Goal: Task Accomplishment & Management: Use online tool/utility

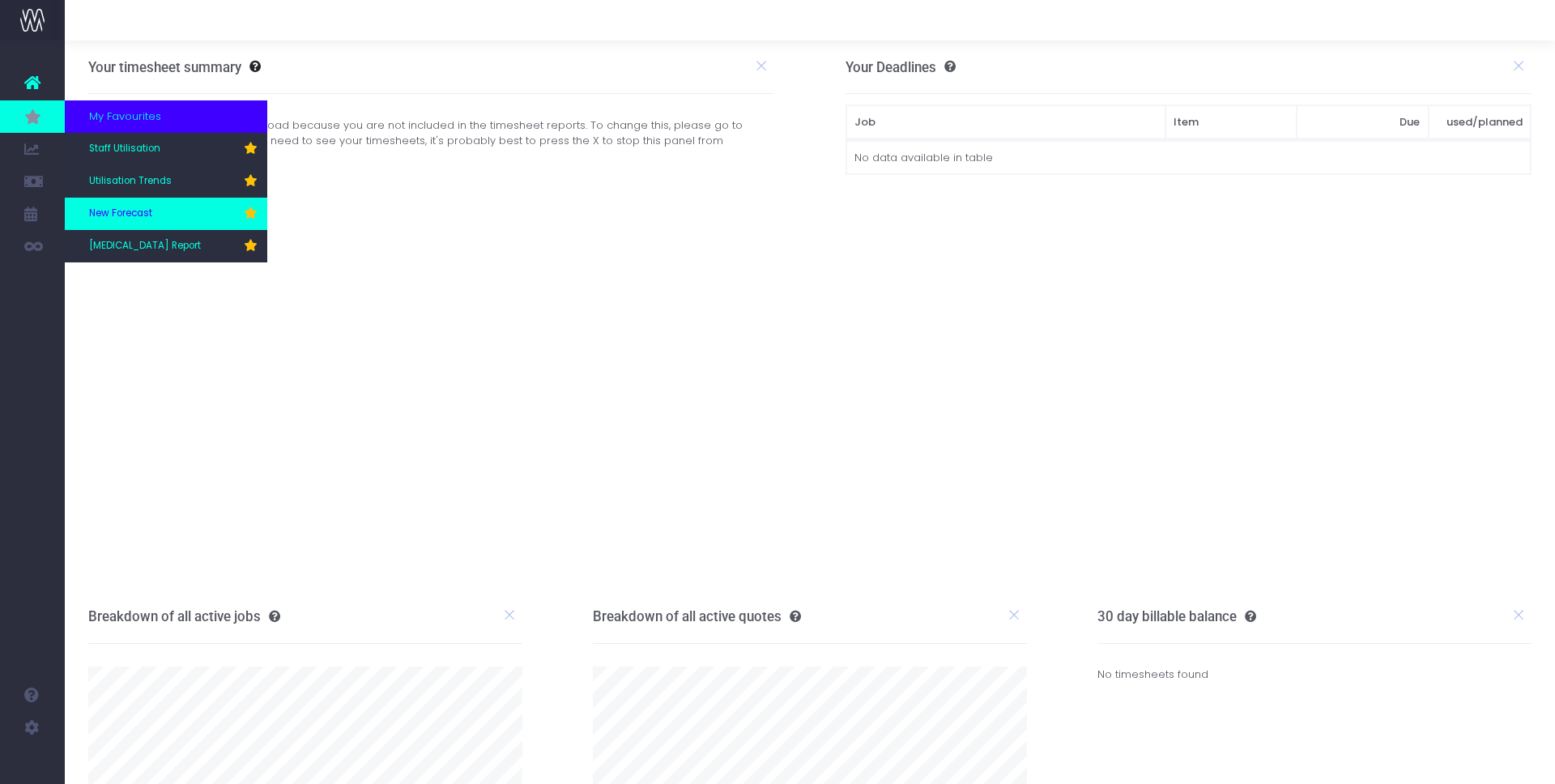
click at [126, 209] on span "New Forecast" at bounding box center [121, 213] width 63 height 14
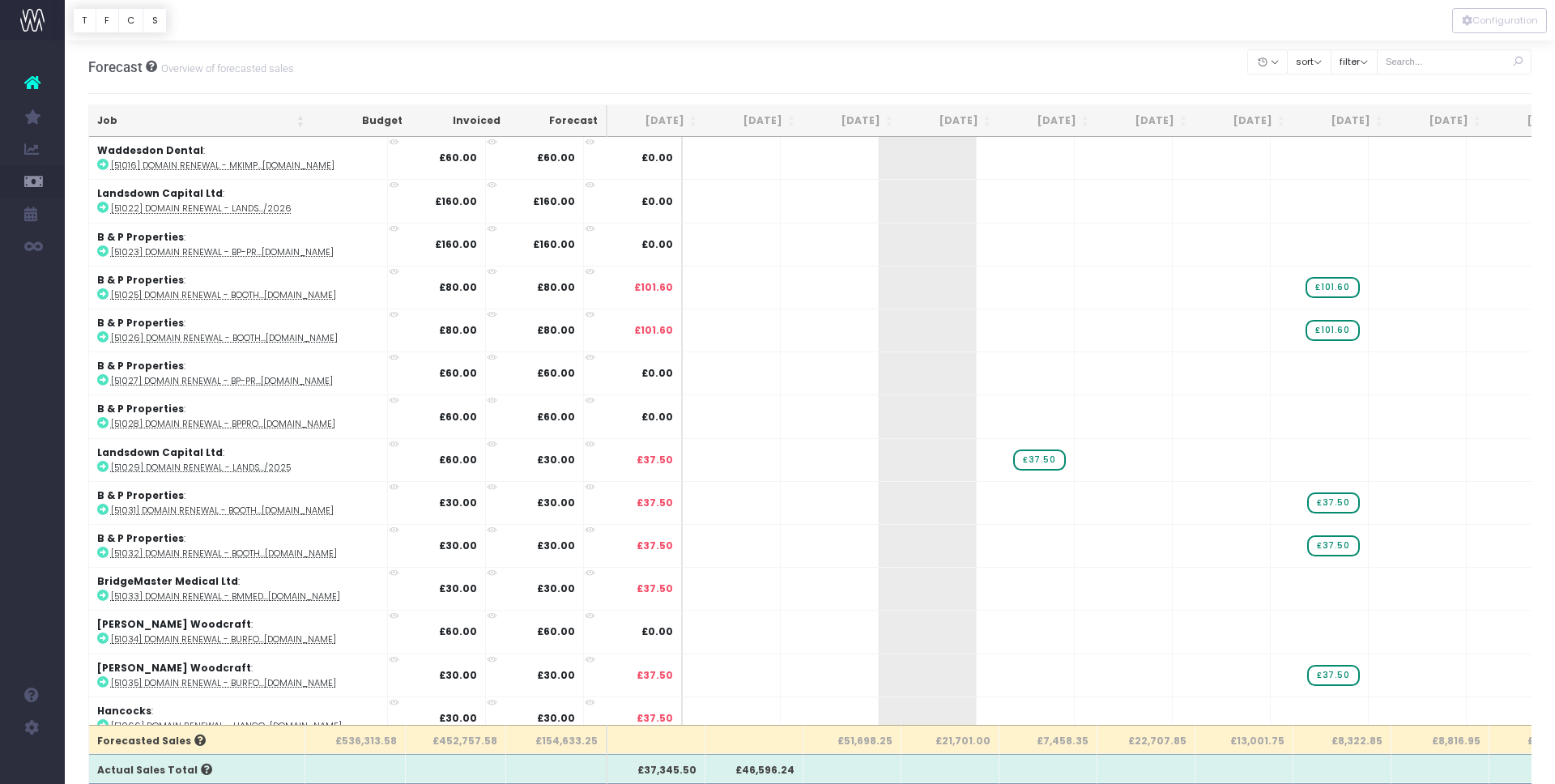
click at [789, 121] on th "[DATE]" at bounding box center [754, 121] width 98 height 32
click at [793, 118] on th "Aug 25" at bounding box center [754, 121] width 98 height 32
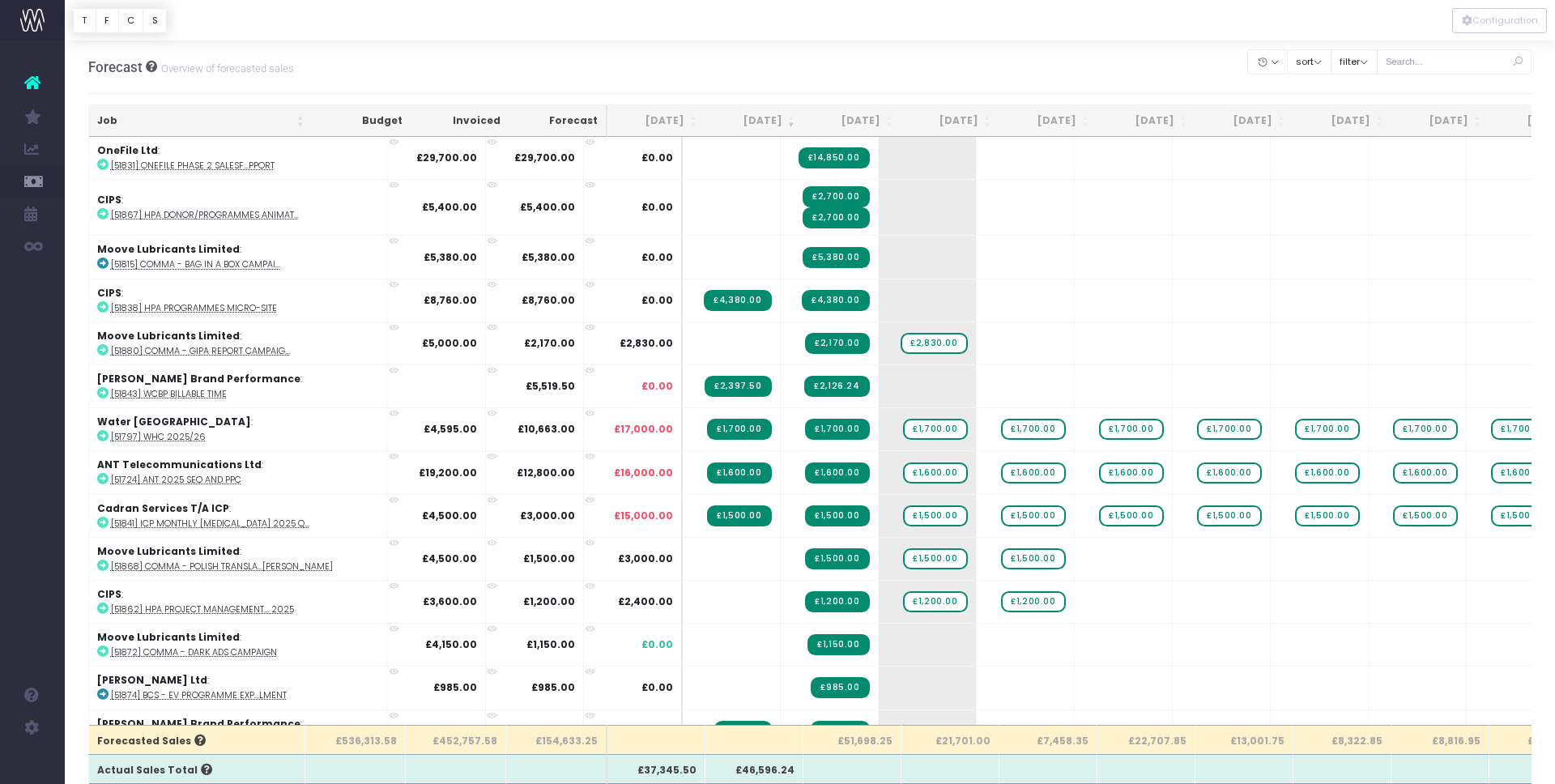
click at [863, 744] on th "£51,698.25" at bounding box center [852, 739] width 98 height 29
click at [1378, 66] on button "filter" at bounding box center [1354, 62] width 47 height 25
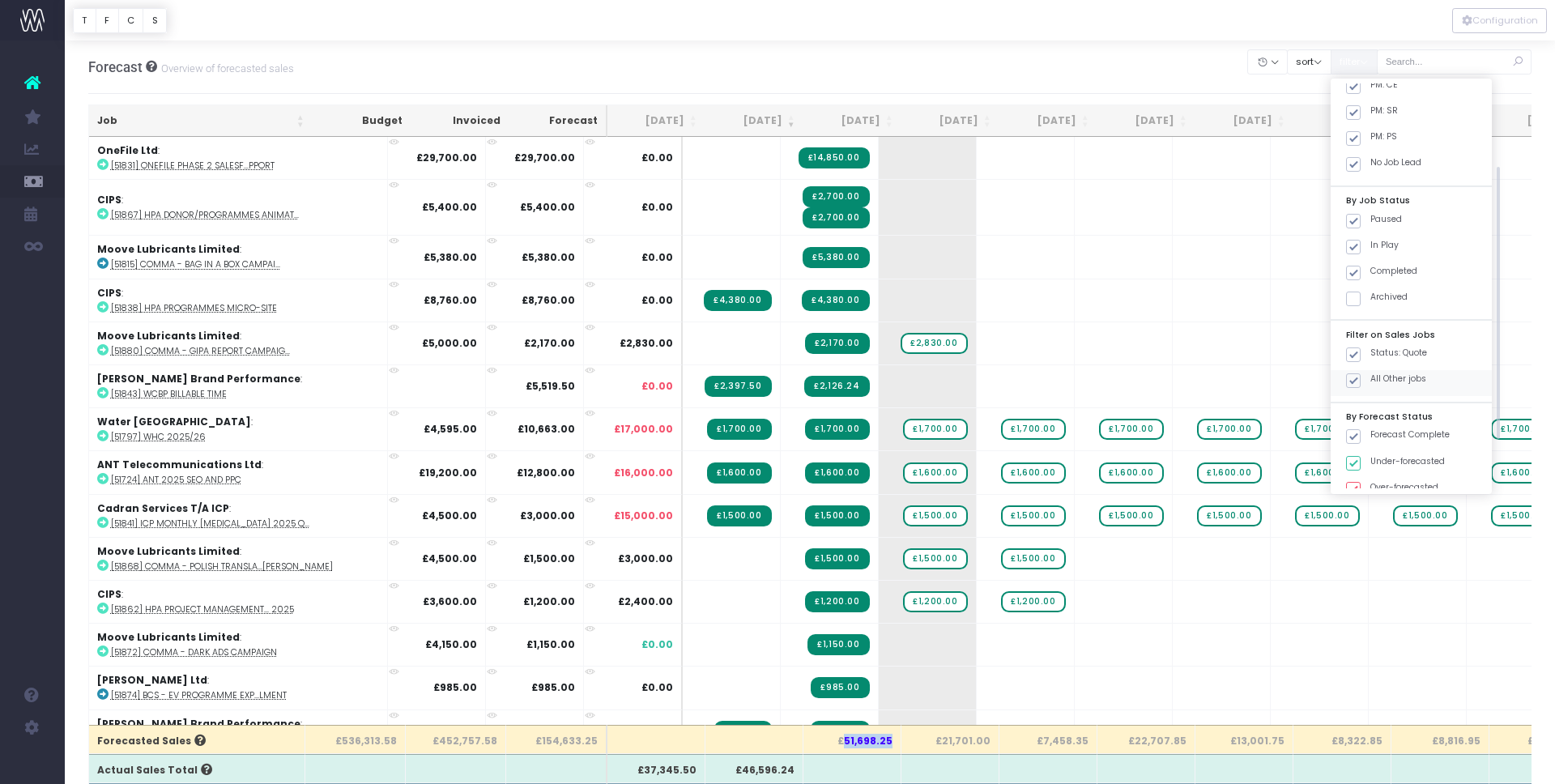
scroll to position [198, 0]
click at [1361, 334] on span at bounding box center [1353, 338] width 14 height 14
click at [1371, 334] on input "Status: Quote" at bounding box center [1376, 336] width 11 height 11
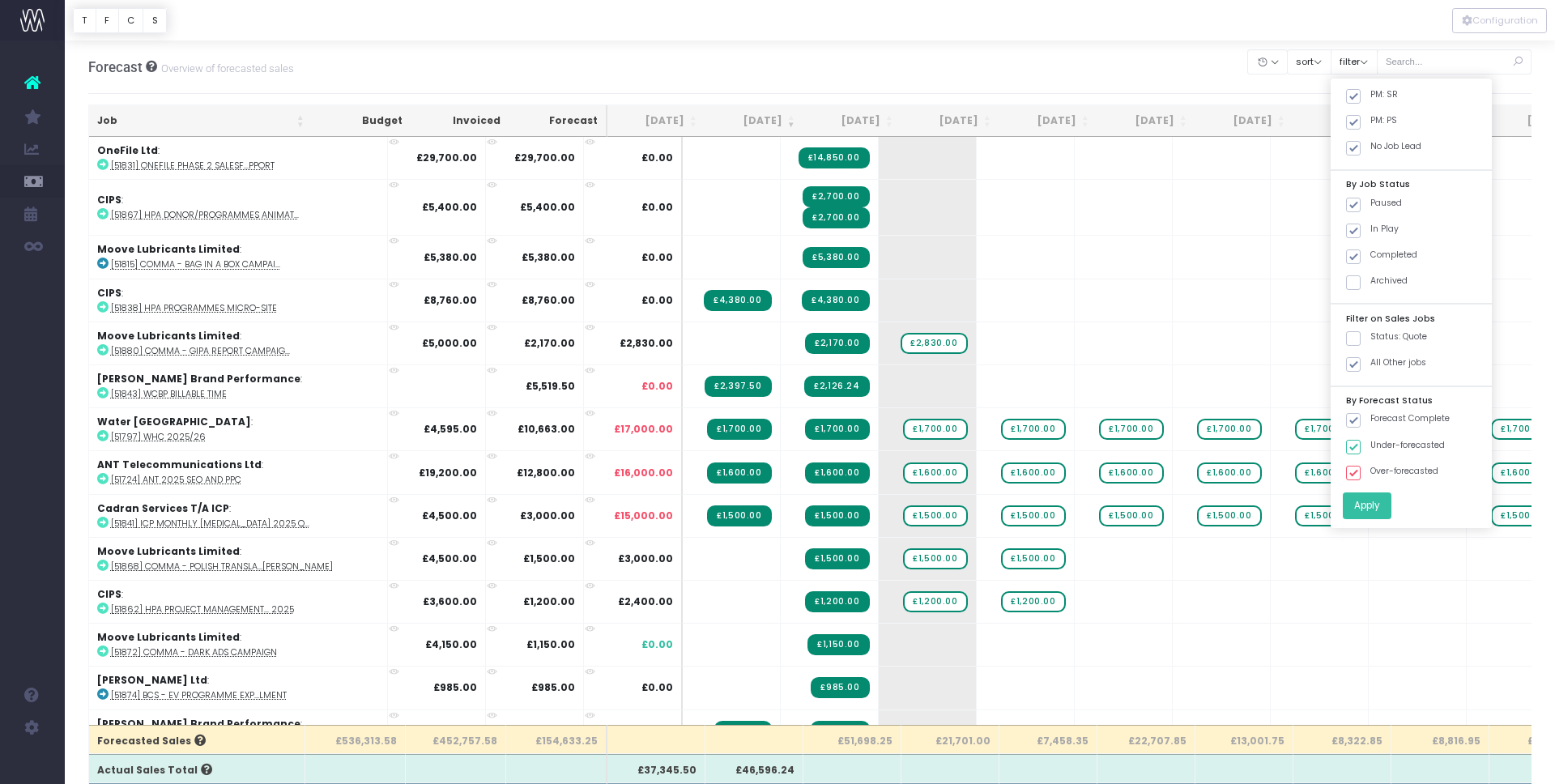
click at [1388, 501] on button "Apply" at bounding box center [1366, 506] width 49 height 27
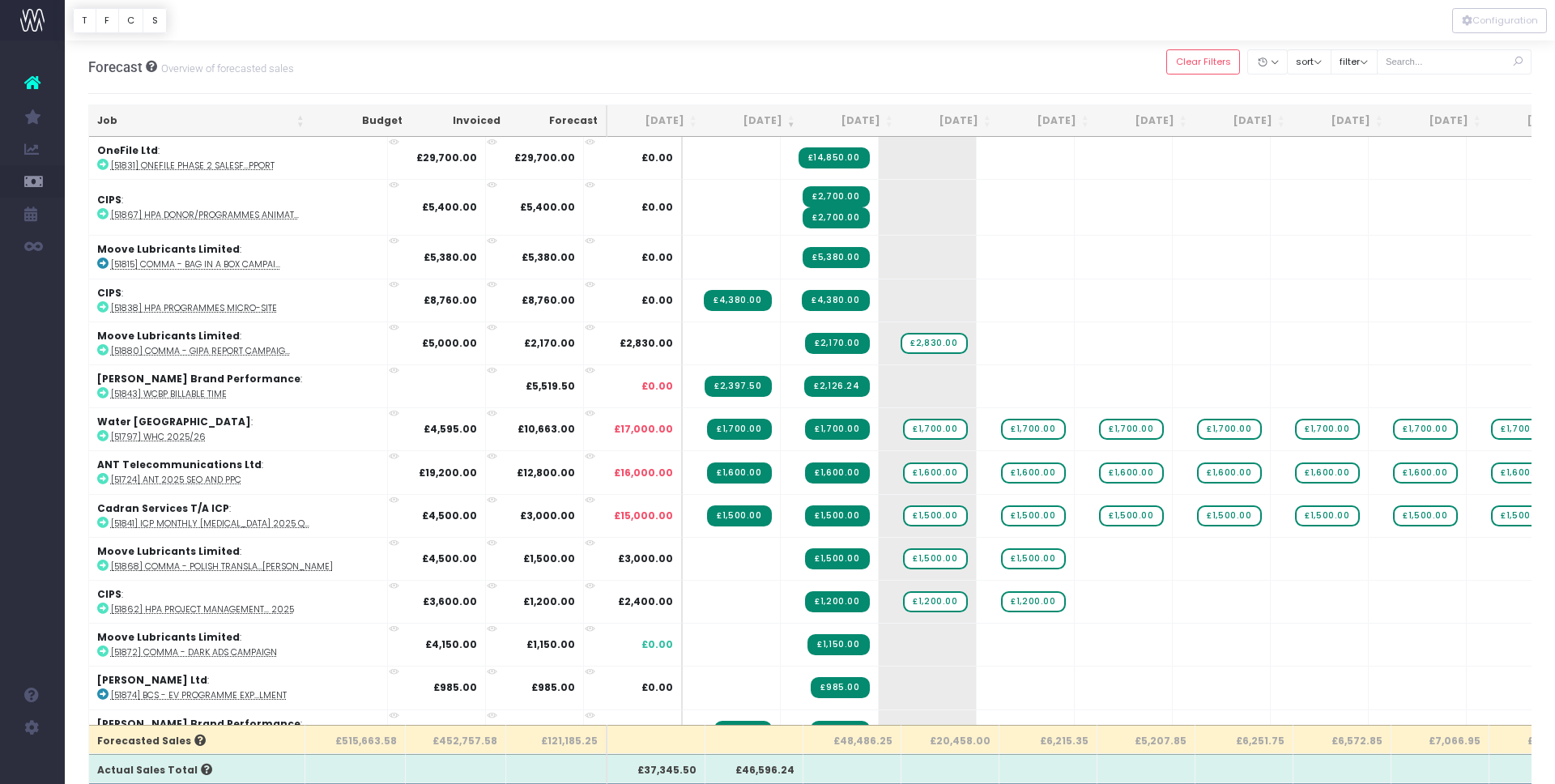
click at [864, 743] on th "£48,486.25" at bounding box center [852, 739] width 98 height 29
copy th "48,486.25"
click at [867, 747] on th "£48,486.25" at bounding box center [852, 739] width 98 height 29
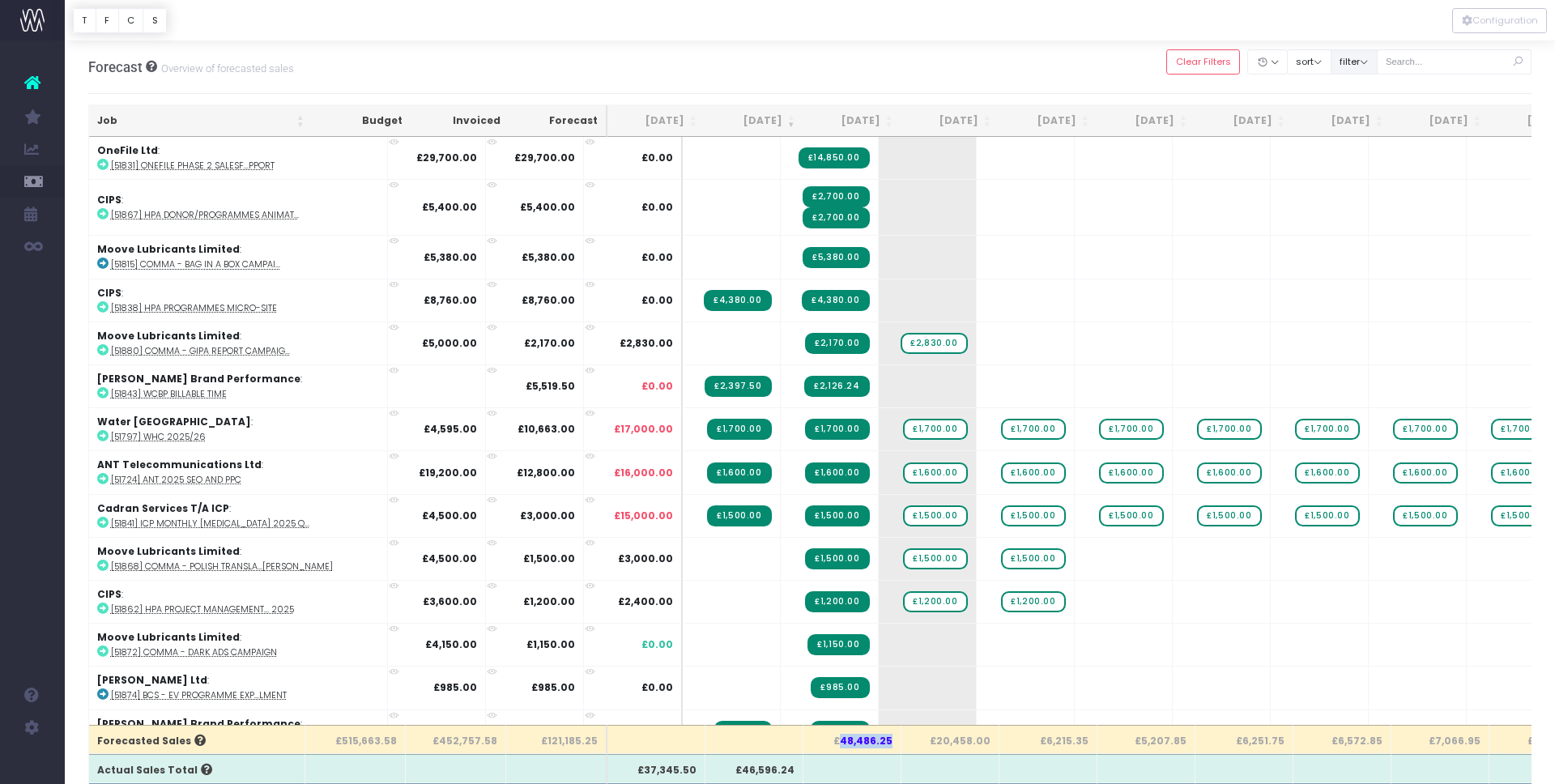
click at [1378, 70] on button "filter" at bounding box center [1354, 62] width 47 height 25
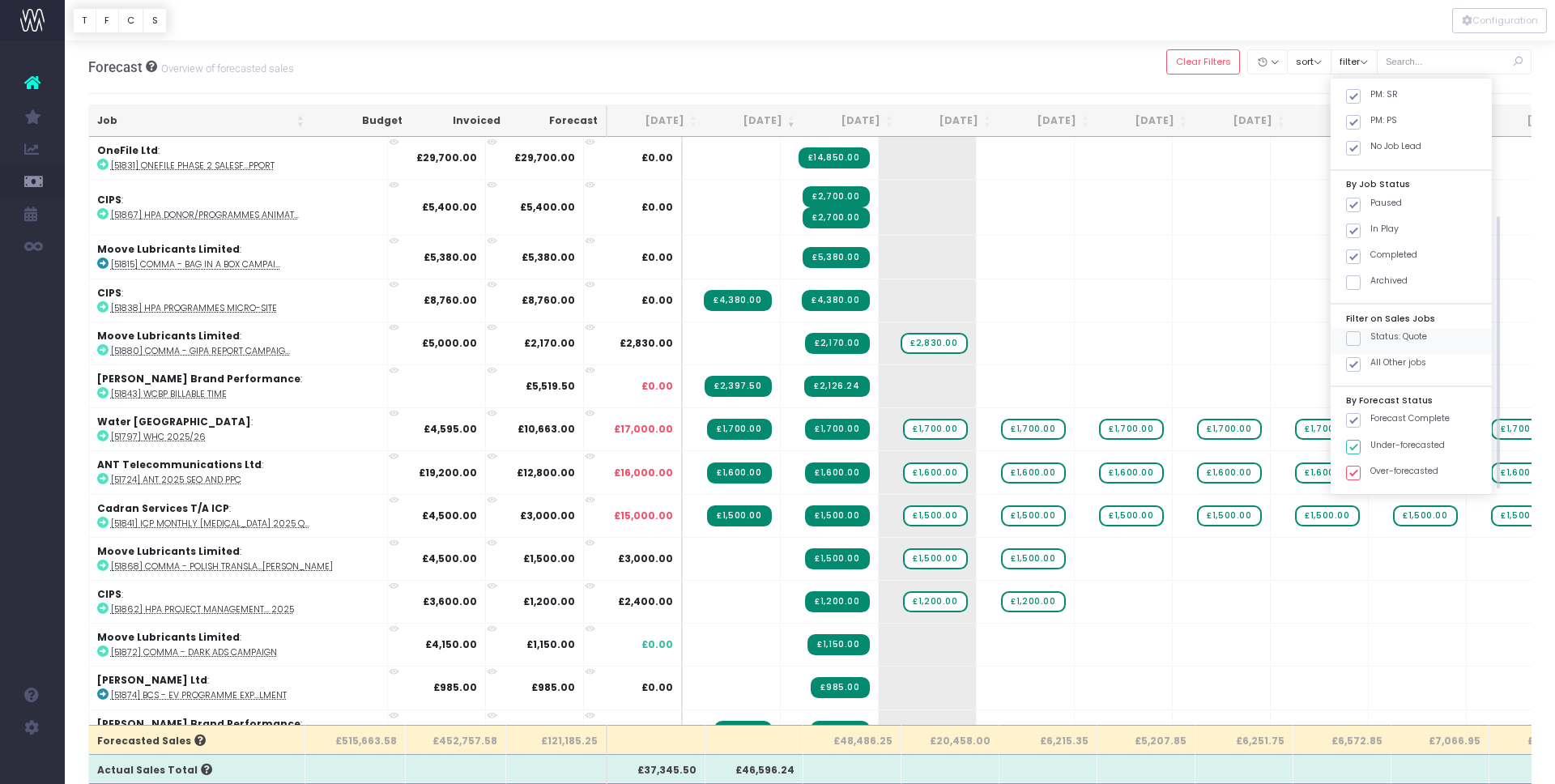
click at [1361, 342] on span at bounding box center [1353, 338] width 14 height 14
click at [1371, 341] on input "Status: Quote" at bounding box center [1376, 336] width 11 height 11
checkbox input "true"
click at [1361, 361] on span at bounding box center [1353, 364] width 14 height 14
click at [1371, 361] on input "All Other jobs" at bounding box center [1376, 361] width 11 height 11
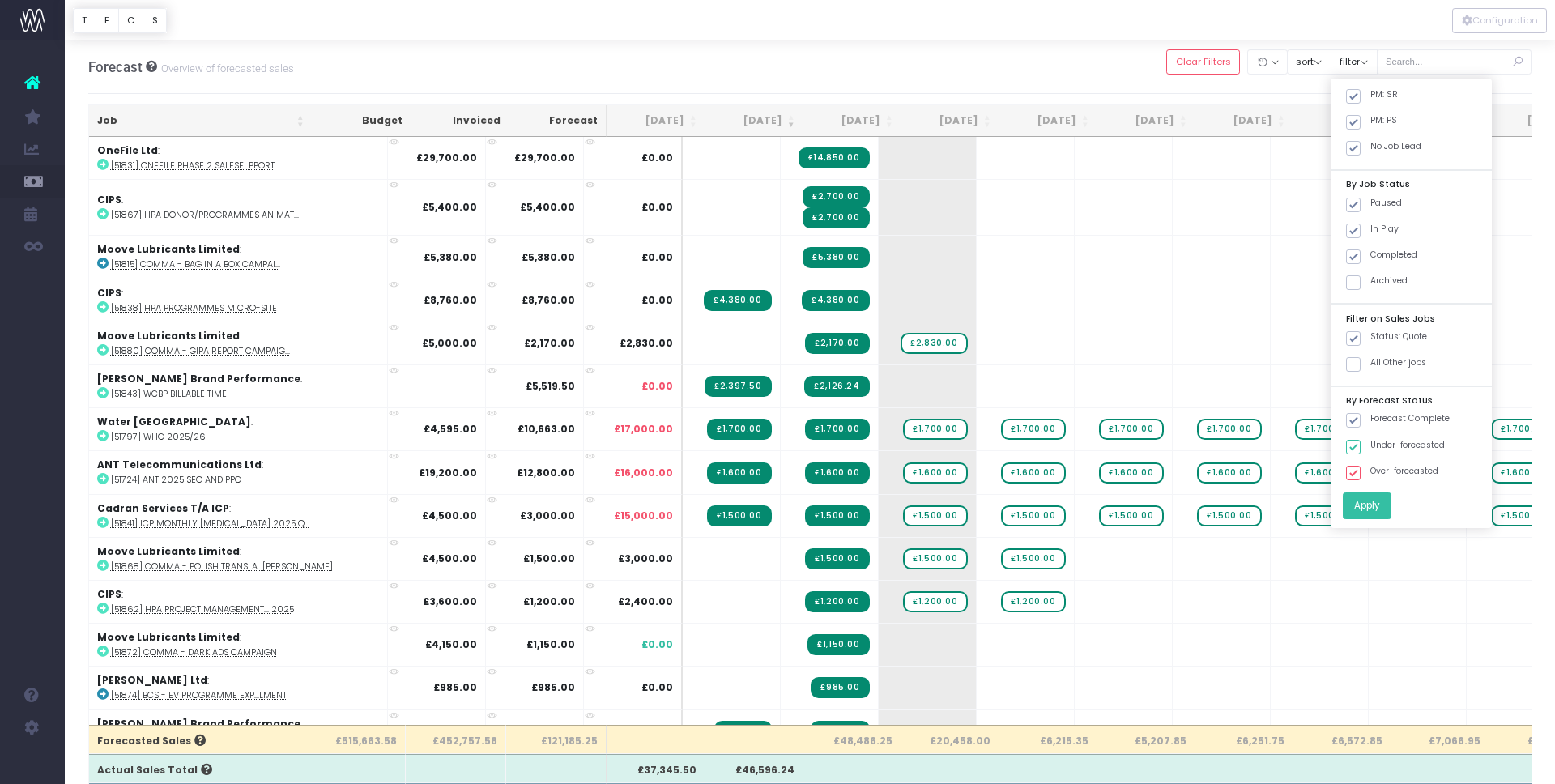
click at [1376, 506] on button "Apply" at bounding box center [1366, 506] width 49 height 27
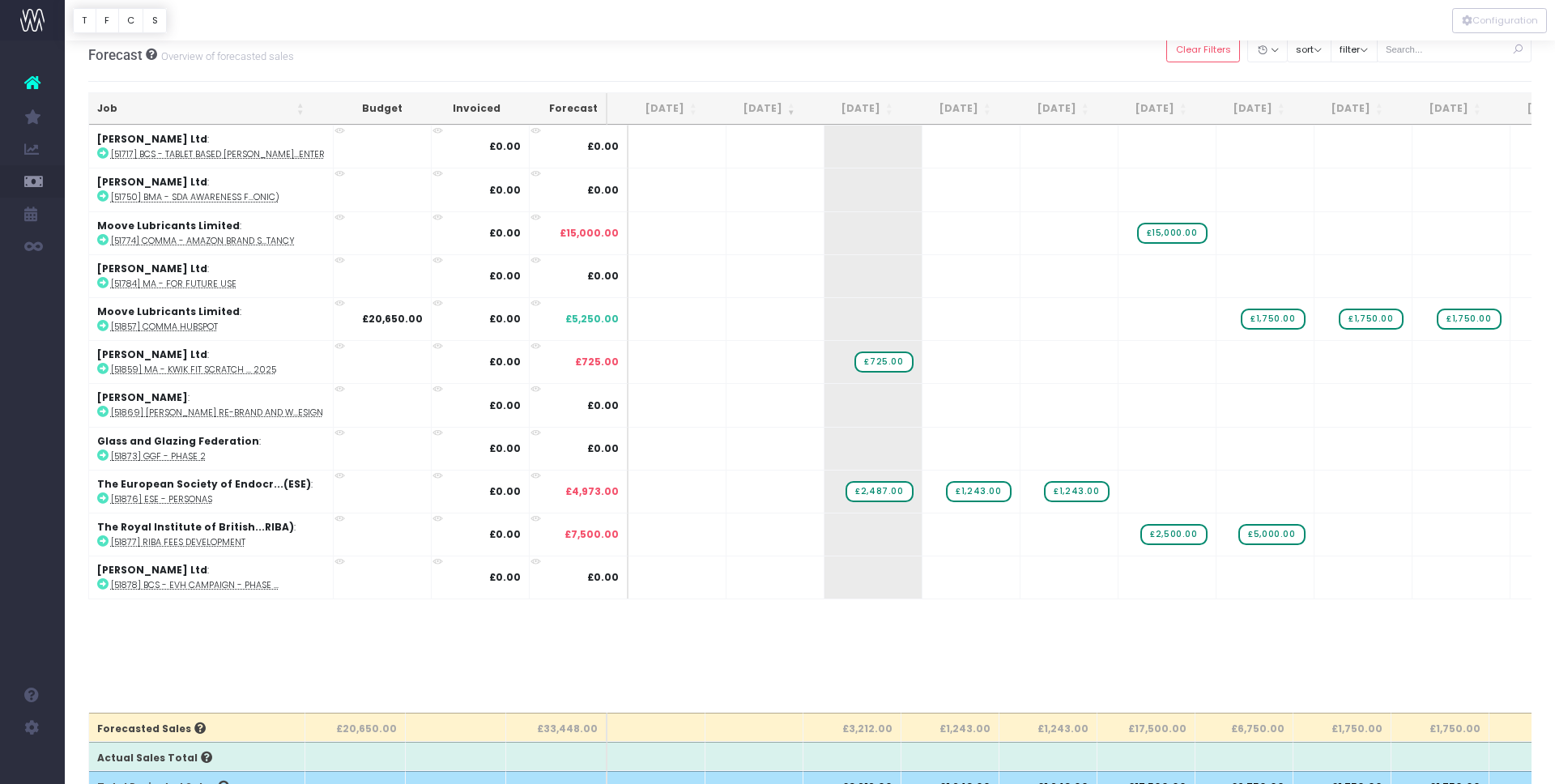
scroll to position [0, 0]
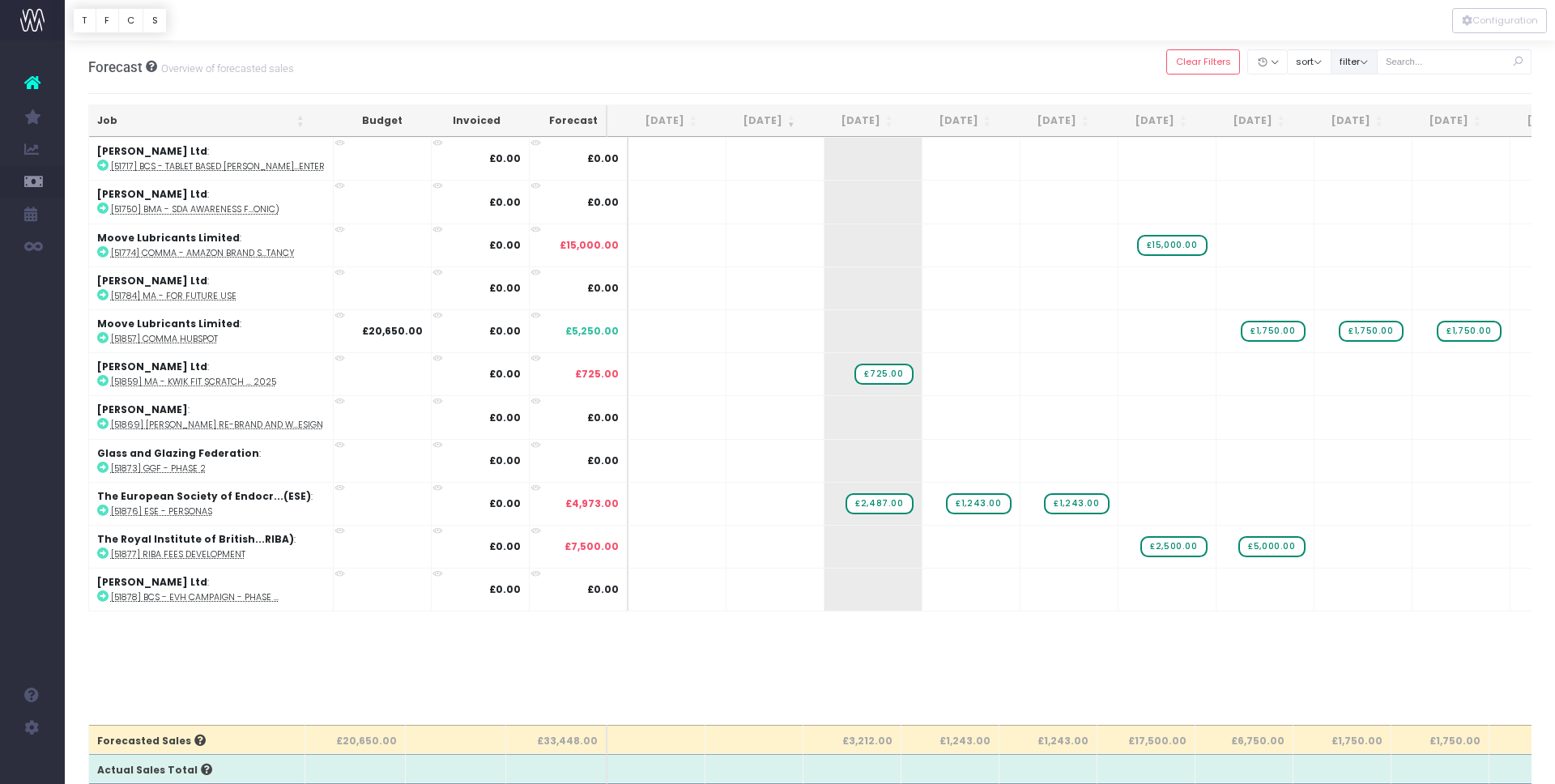
click at [1368, 61] on button "filter" at bounding box center [1354, 62] width 47 height 25
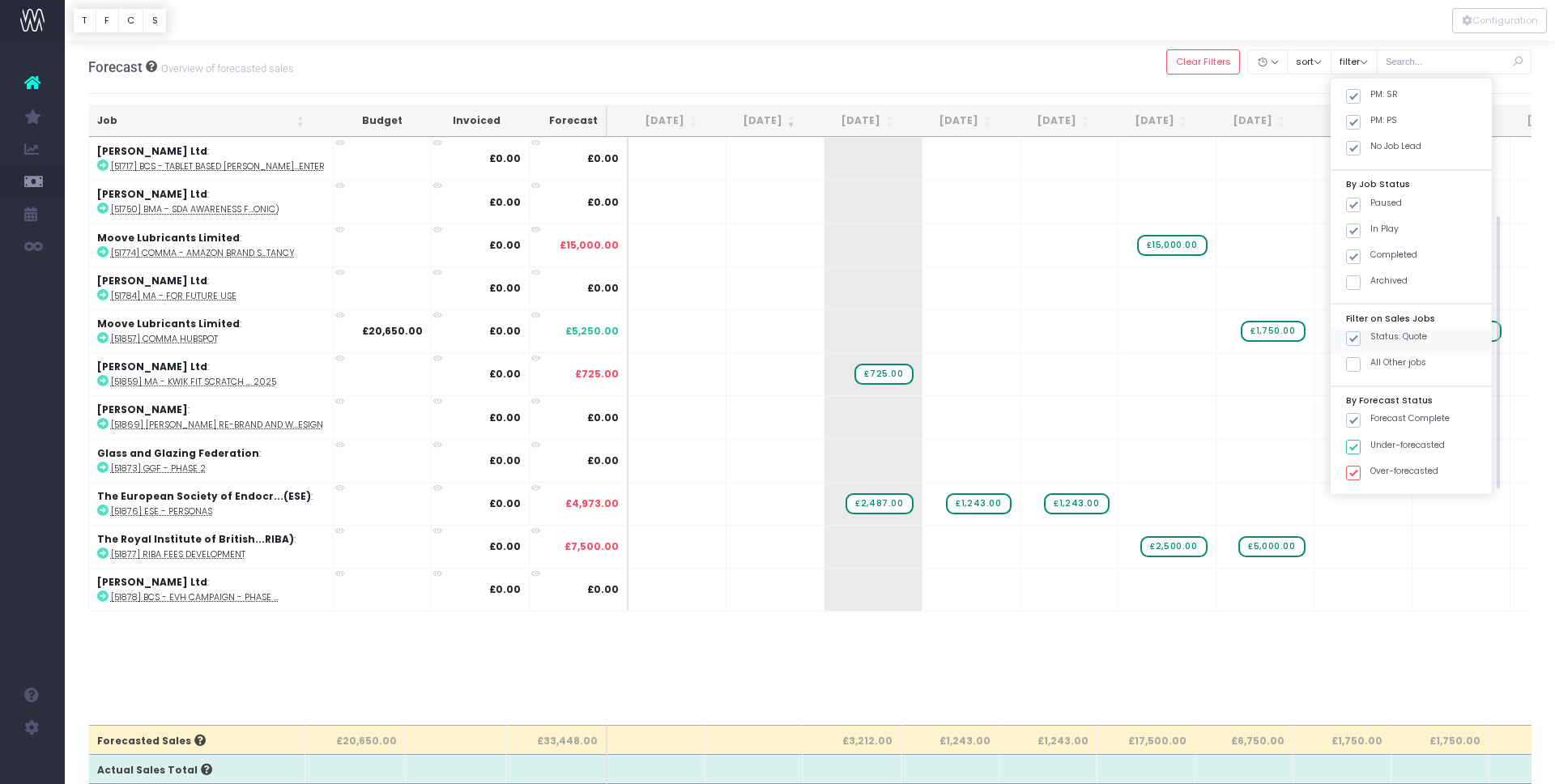
drag, startPoint x: 1373, startPoint y: 361, endPoint x: 1370, endPoint y: 345, distance: 16.3
click at [1361, 359] on span at bounding box center [1353, 364] width 14 height 14
click at [1372, 359] on input "All Other jobs" at bounding box center [1376, 361] width 11 height 11
checkbox input "true"
click at [1361, 343] on span at bounding box center [1353, 338] width 14 height 14
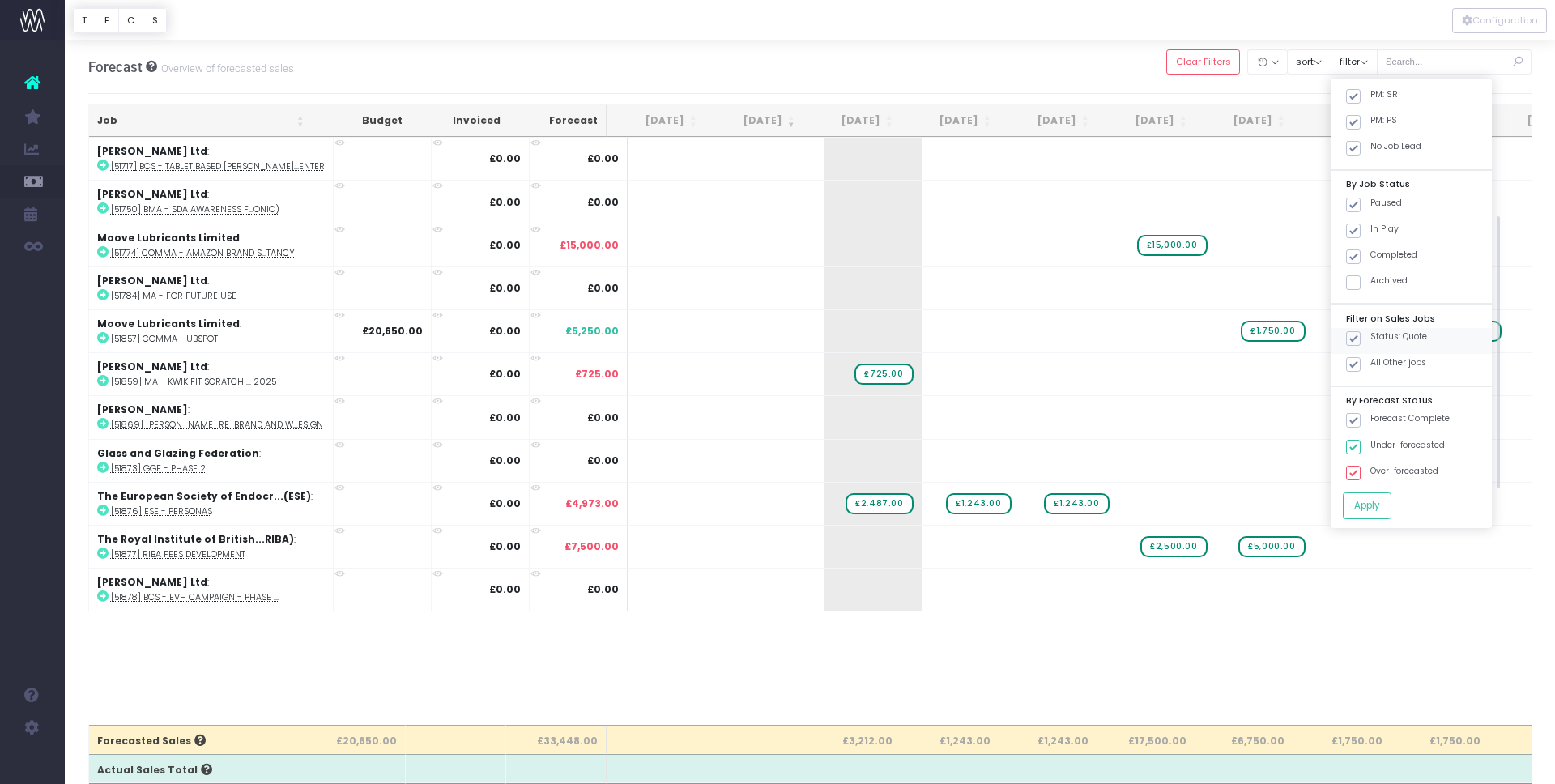
click at [1371, 341] on input "Status: Quote" at bounding box center [1376, 336] width 11 height 11
checkbox input "false"
click at [1380, 527] on div "By Job Lead All PM: DF PM: YP PM: JC PM: LF PM: MR PM: CE PM: SR PM: PS No Job …" at bounding box center [1411, 304] width 161 height 450
click at [1386, 508] on button "Apply" at bounding box center [1366, 506] width 49 height 27
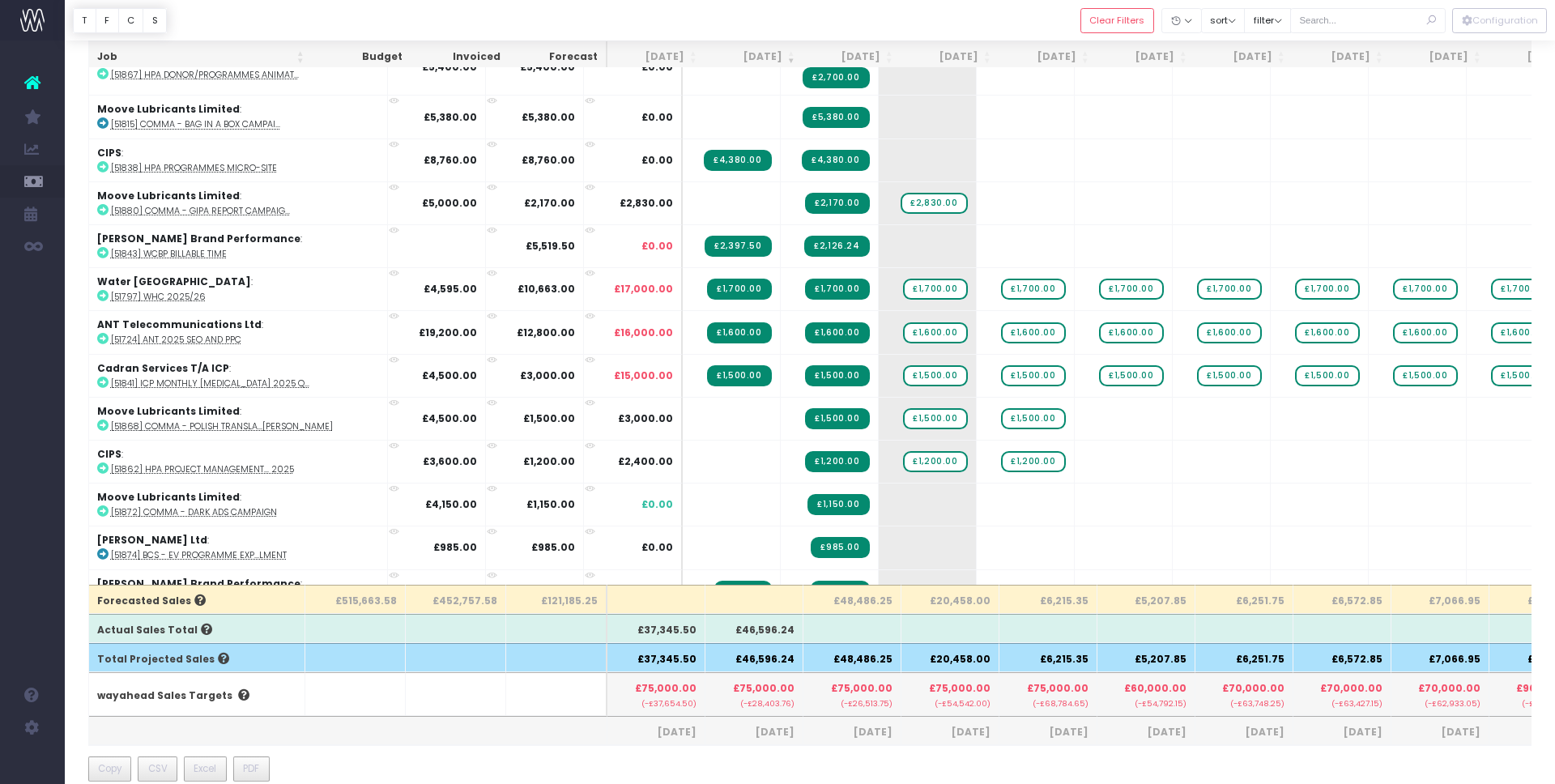
scroll to position [158, 0]
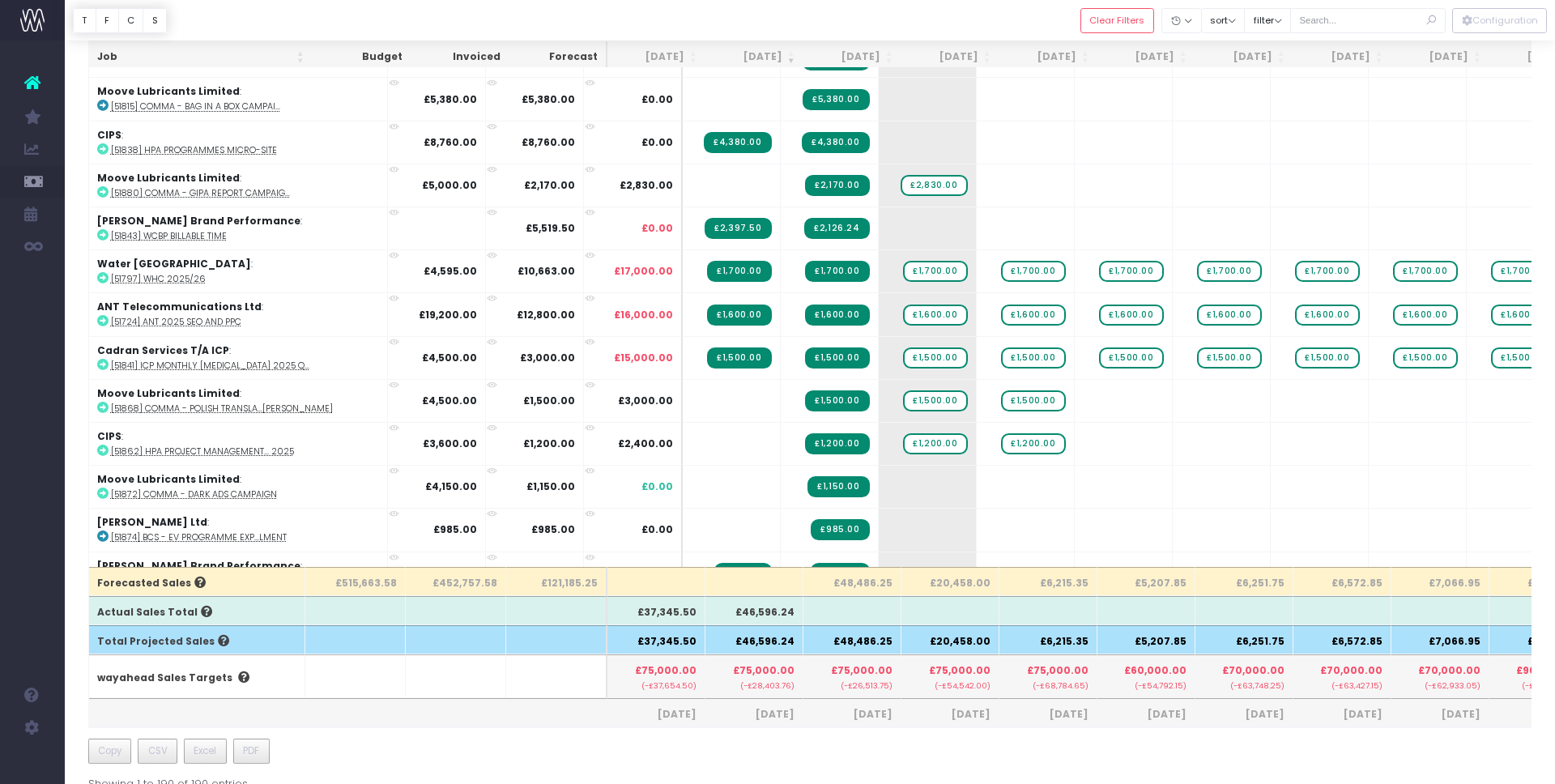
click at [774, 714] on span "Aug 25" at bounding box center [753, 714] width 81 height 14
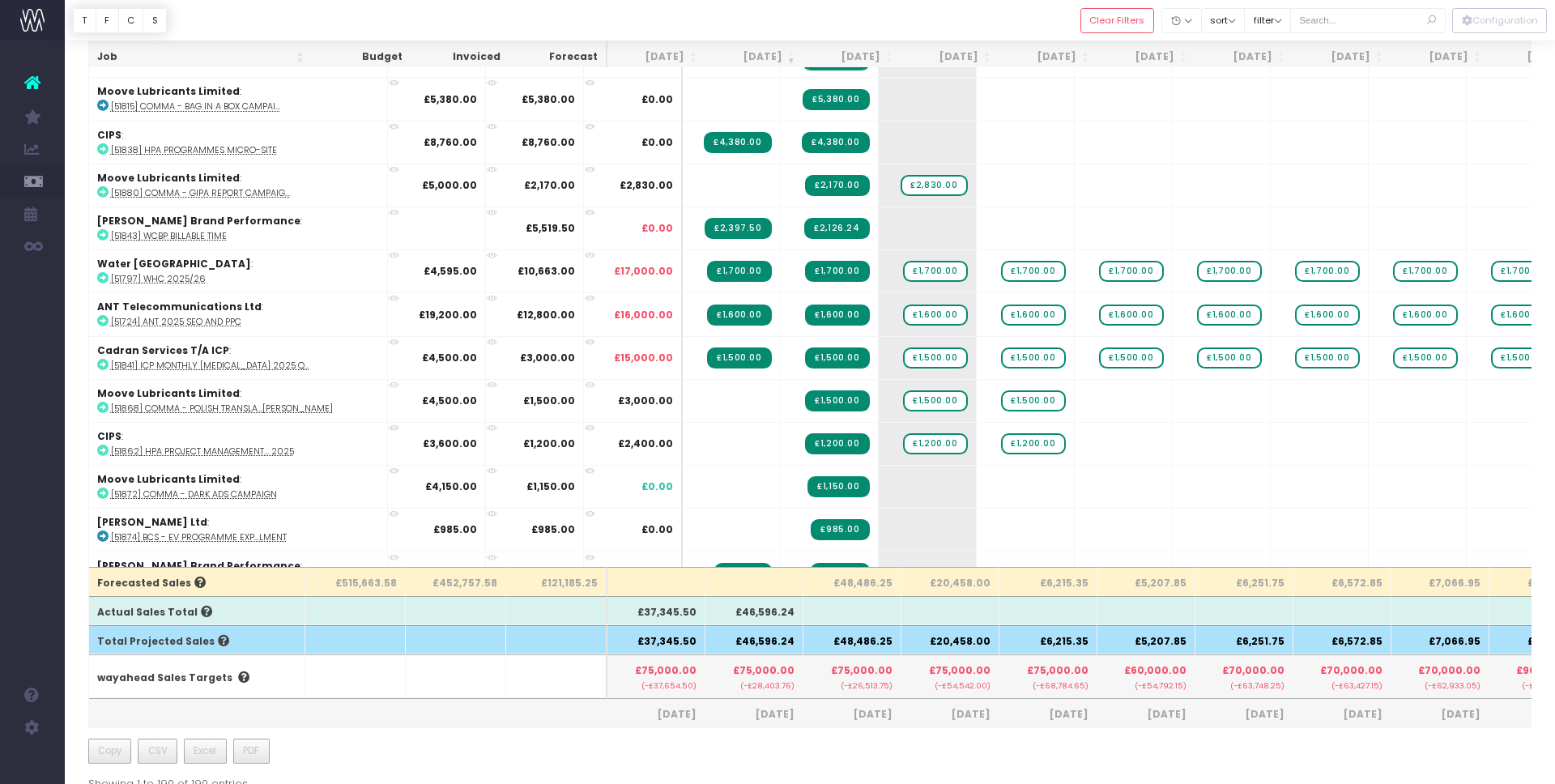
click at [789, 712] on span "Aug 25" at bounding box center [753, 714] width 81 height 14
click at [782, 726] on th "Aug 25" at bounding box center [754, 712] width 98 height 29
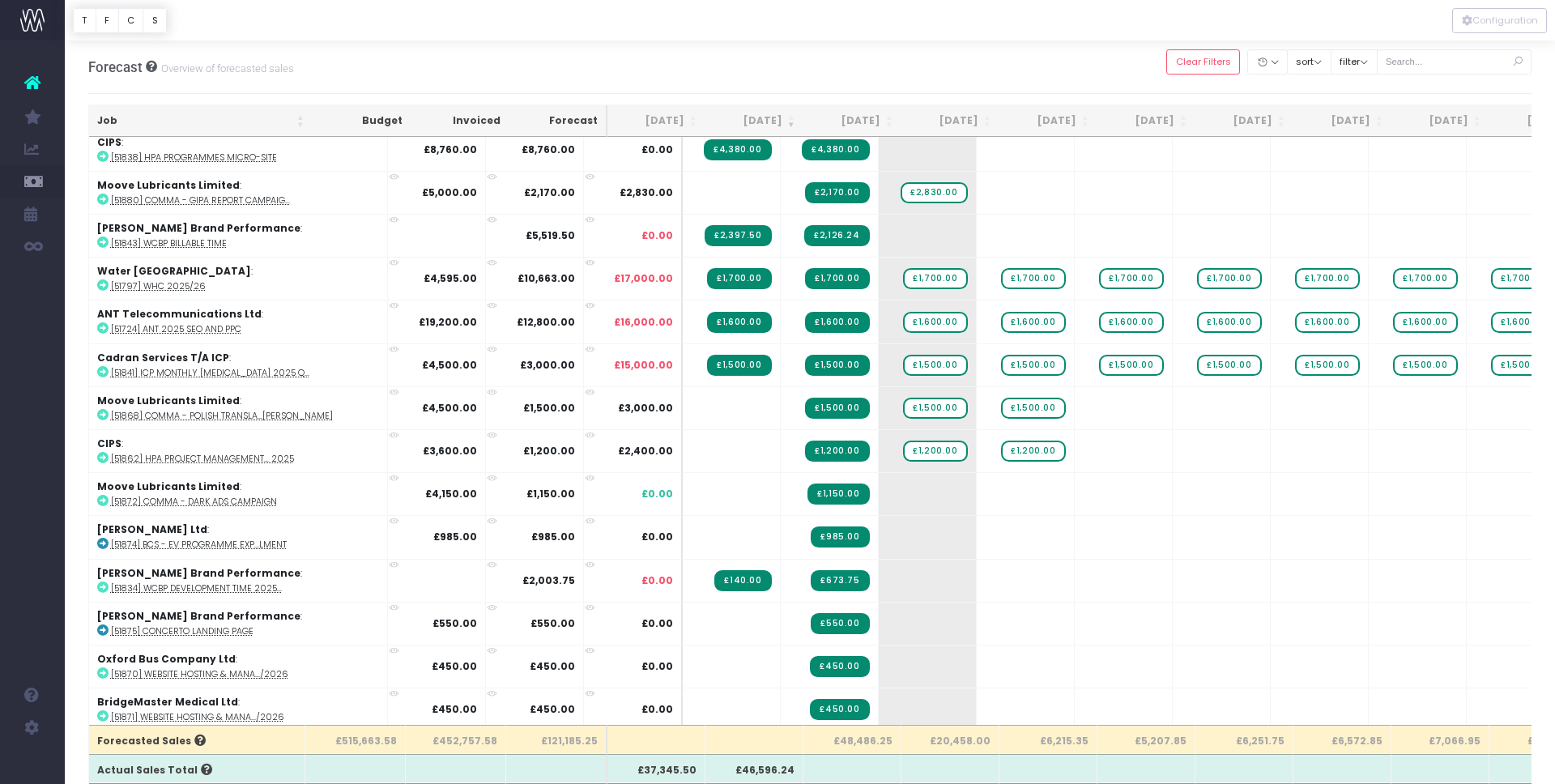
scroll to position [0, 0]
